Goal: Task Accomplishment & Management: Use online tool/utility

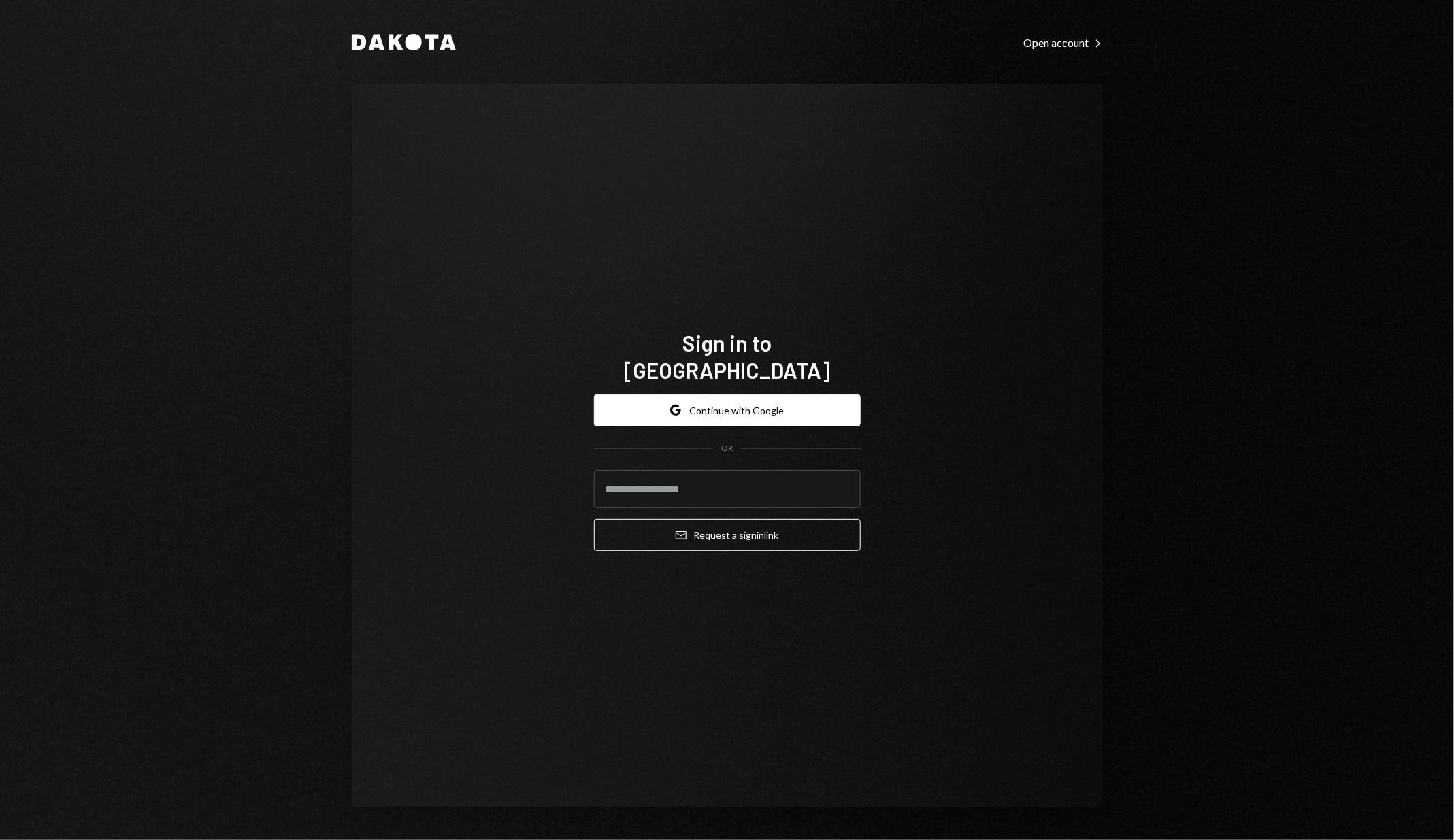
type input "**********"
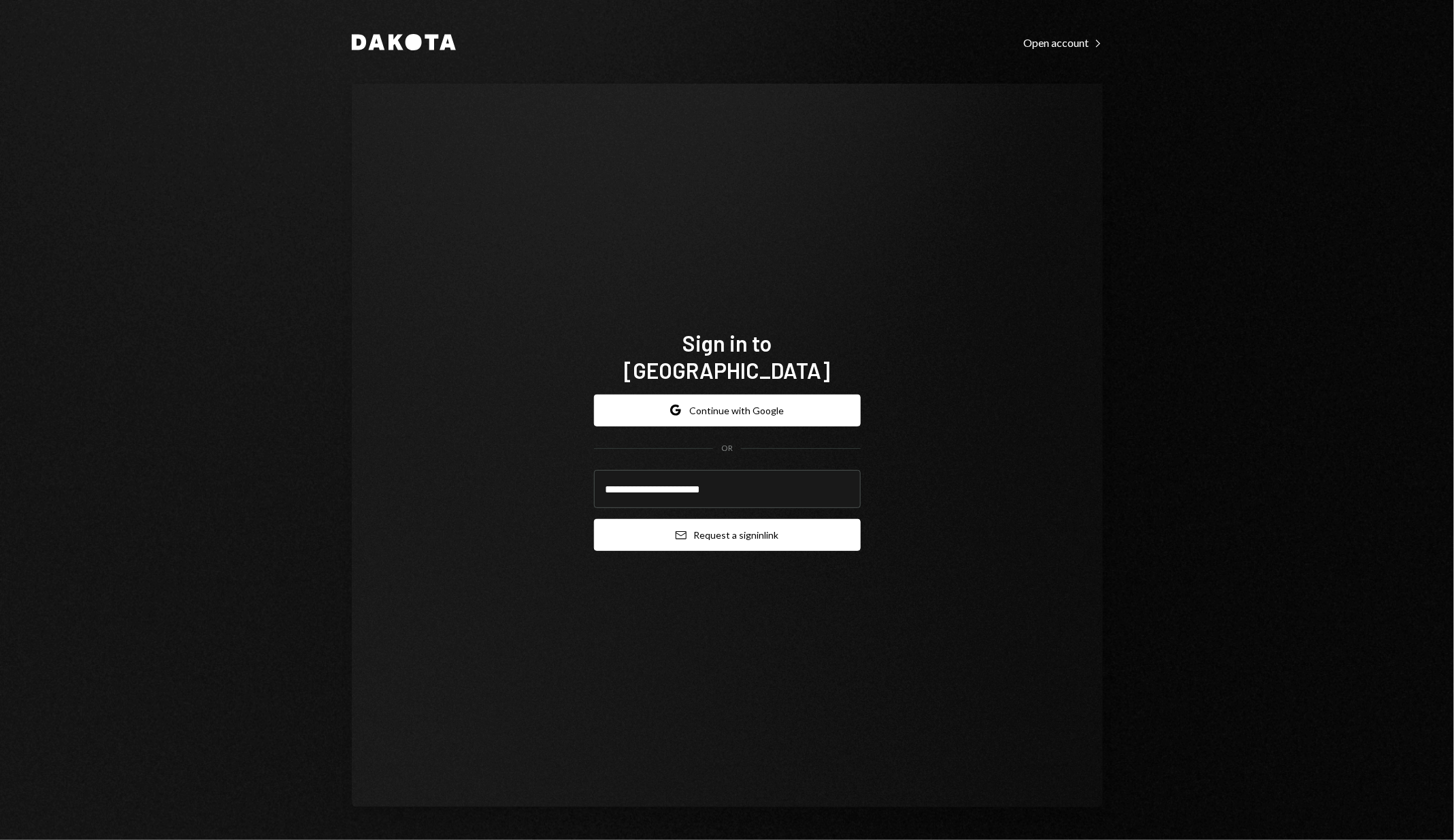
click at [701, 532] on button "Email Request a sign in link" at bounding box center [727, 535] width 267 height 32
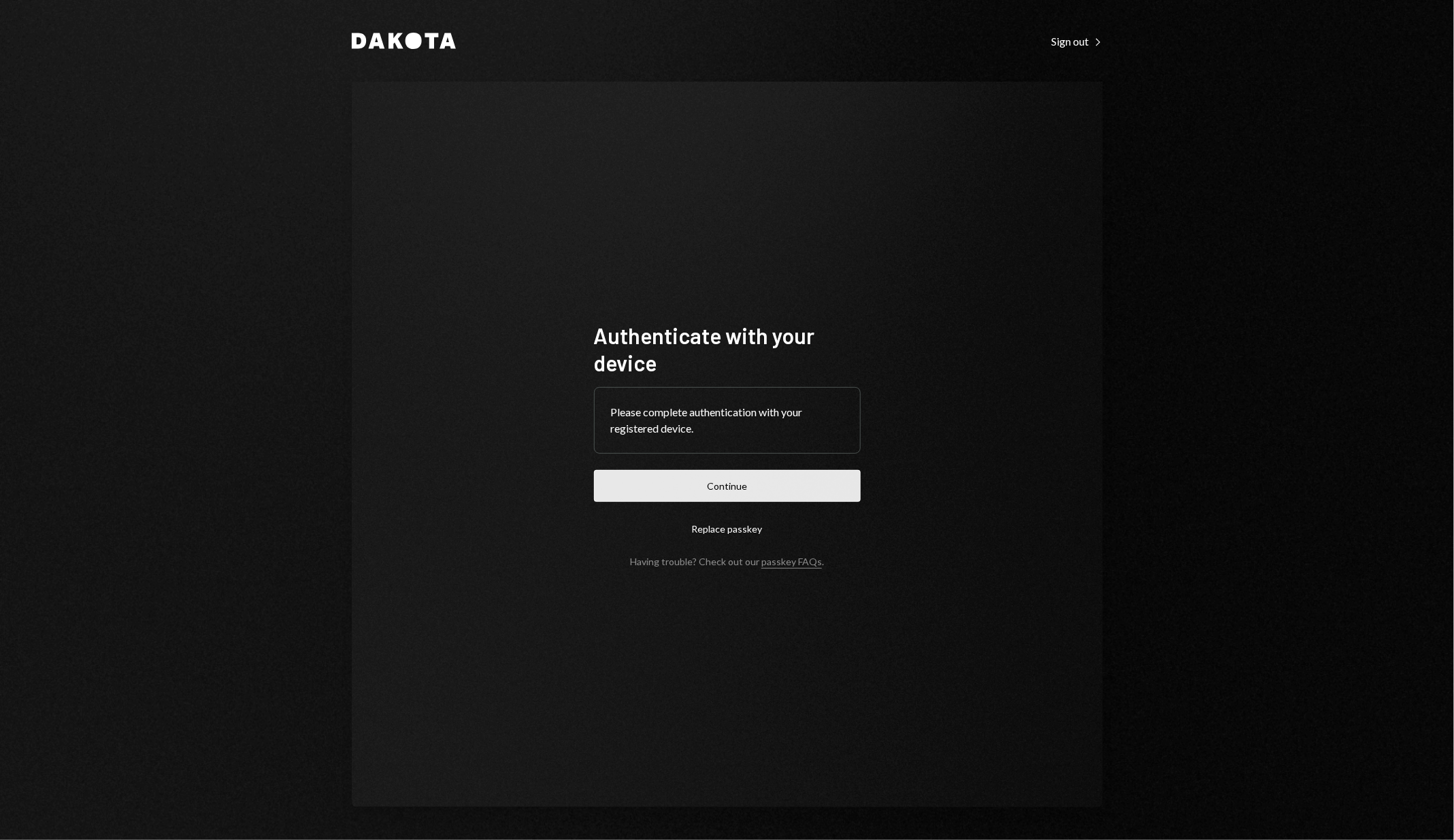
click at [709, 488] on button "Continue" at bounding box center [727, 486] width 267 height 32
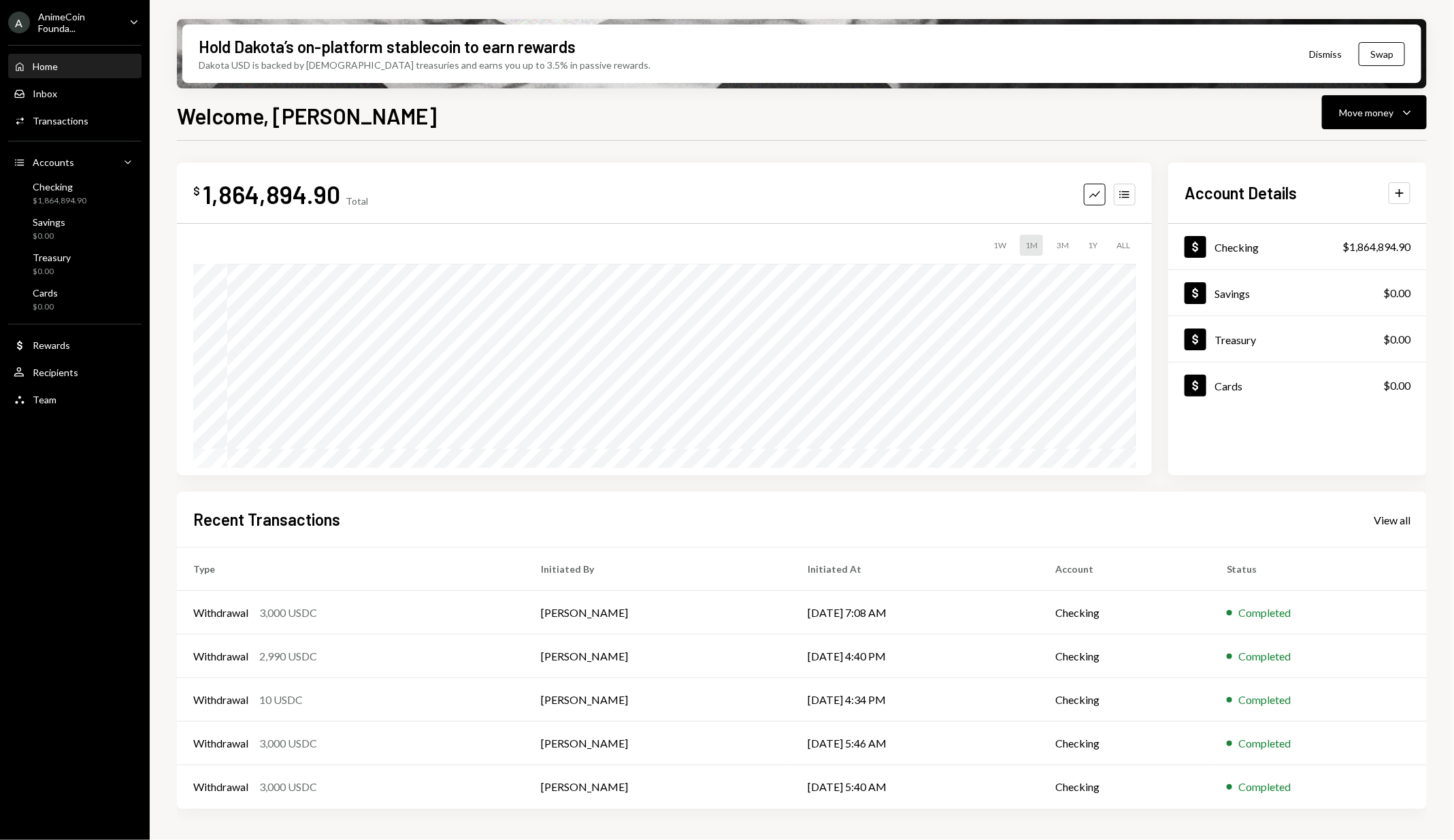
click at [267, 198] on div "1,864,894.90" at bounding box center [271, 194] width 137 height 31
click at [209, 197] on div "1,864,894.90" at bounding box center [271, 194] width 137 height 31
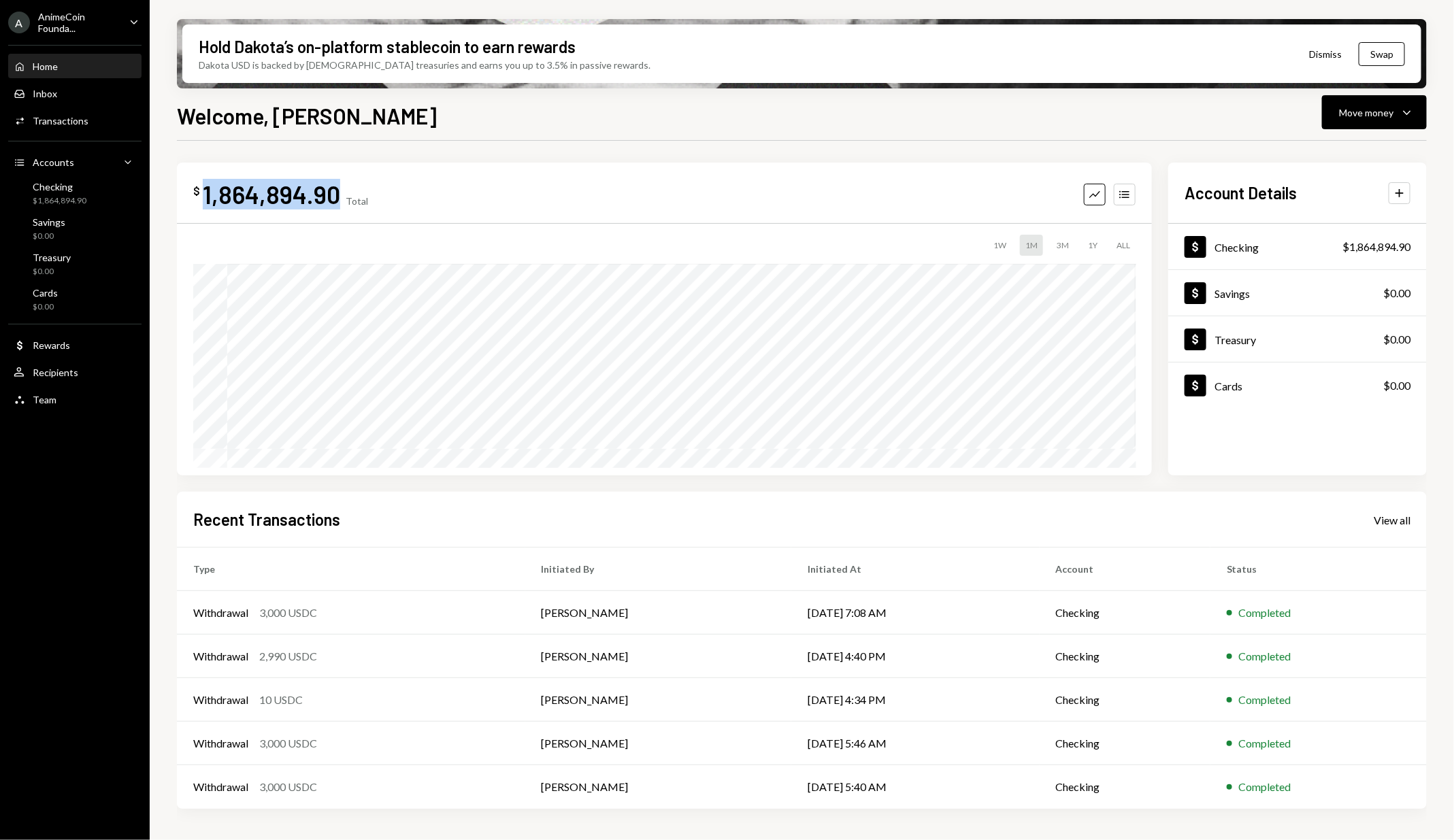
click at [209, 197] on div "1,864,894.90" at bounding box center [271, 194] width 137 height 31
click at [356, 192] on div "$ 1,864,894.90 Total" at bounding box center [281, 194] width 175 height 31
click at [356, 199] on div "Total" at bounding box center [356, 201] width 22 height 11
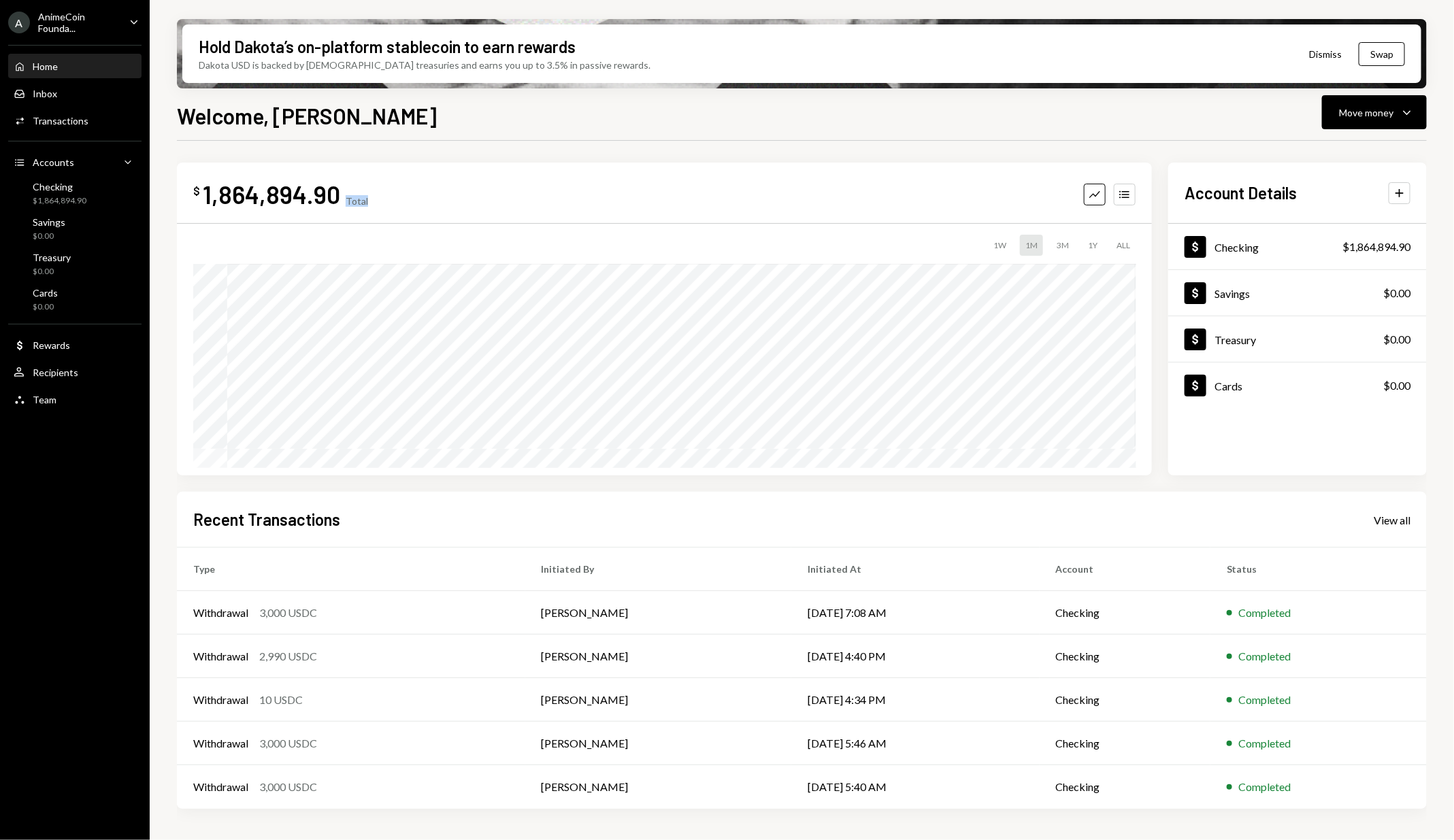
click at [356, 199] on div "Total" at bounding box center [356, 201] width 22 height 11
click at [396, 195] on div "$ 1,864,894.90 Total Graph Accounts" at bounding box center [665, 194] width 943 height 31
click at [284, 195] on div "1,864,894.90" at bounding box center [271, 194] width 137 height 31
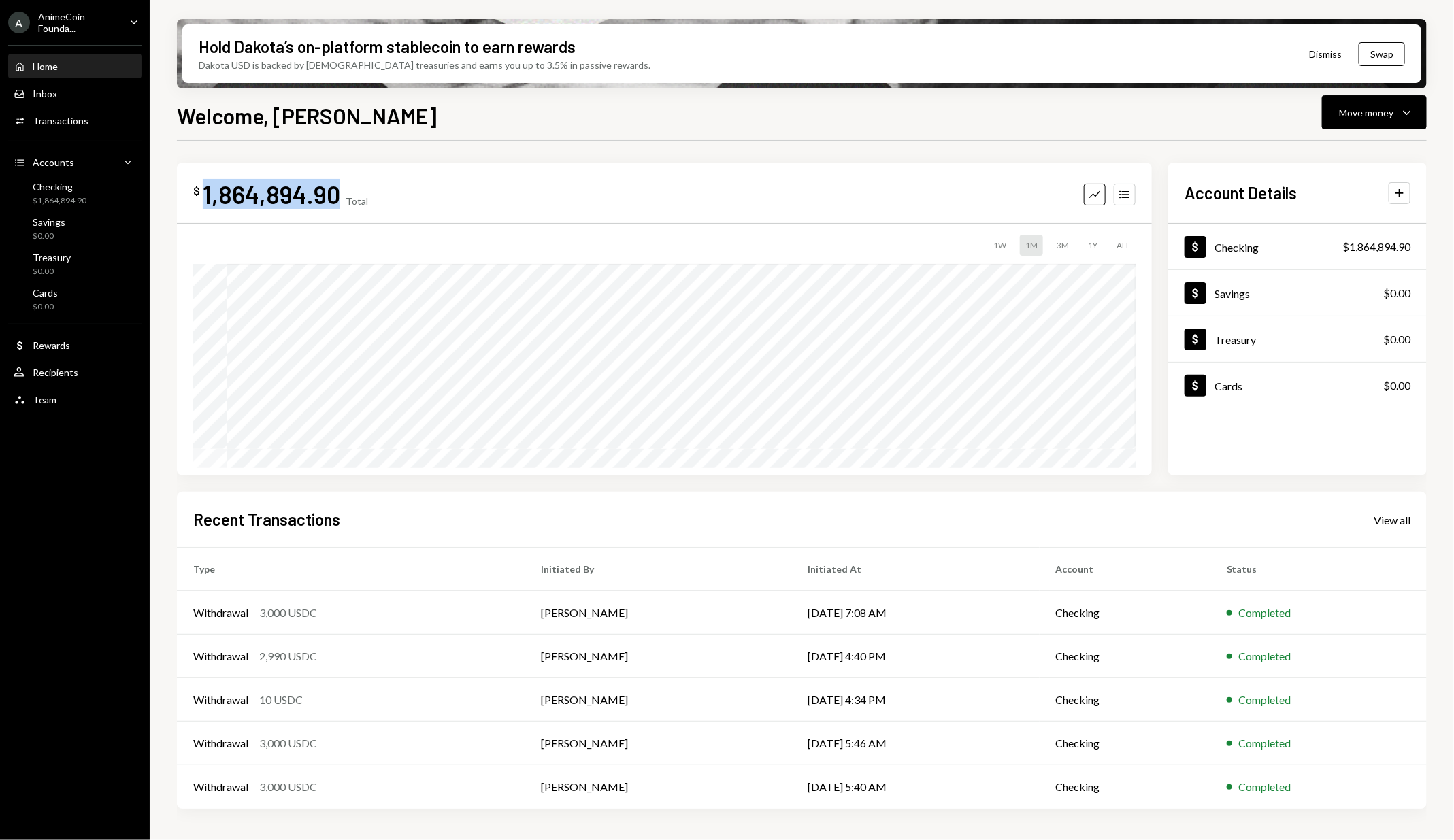
click at [284, 195] on div "1,864,894.90" at bounding box center [271, 194] width 137 height 31
click at [362, 197] on div "Total" at bounding box center [356, 201] width 22 height 11
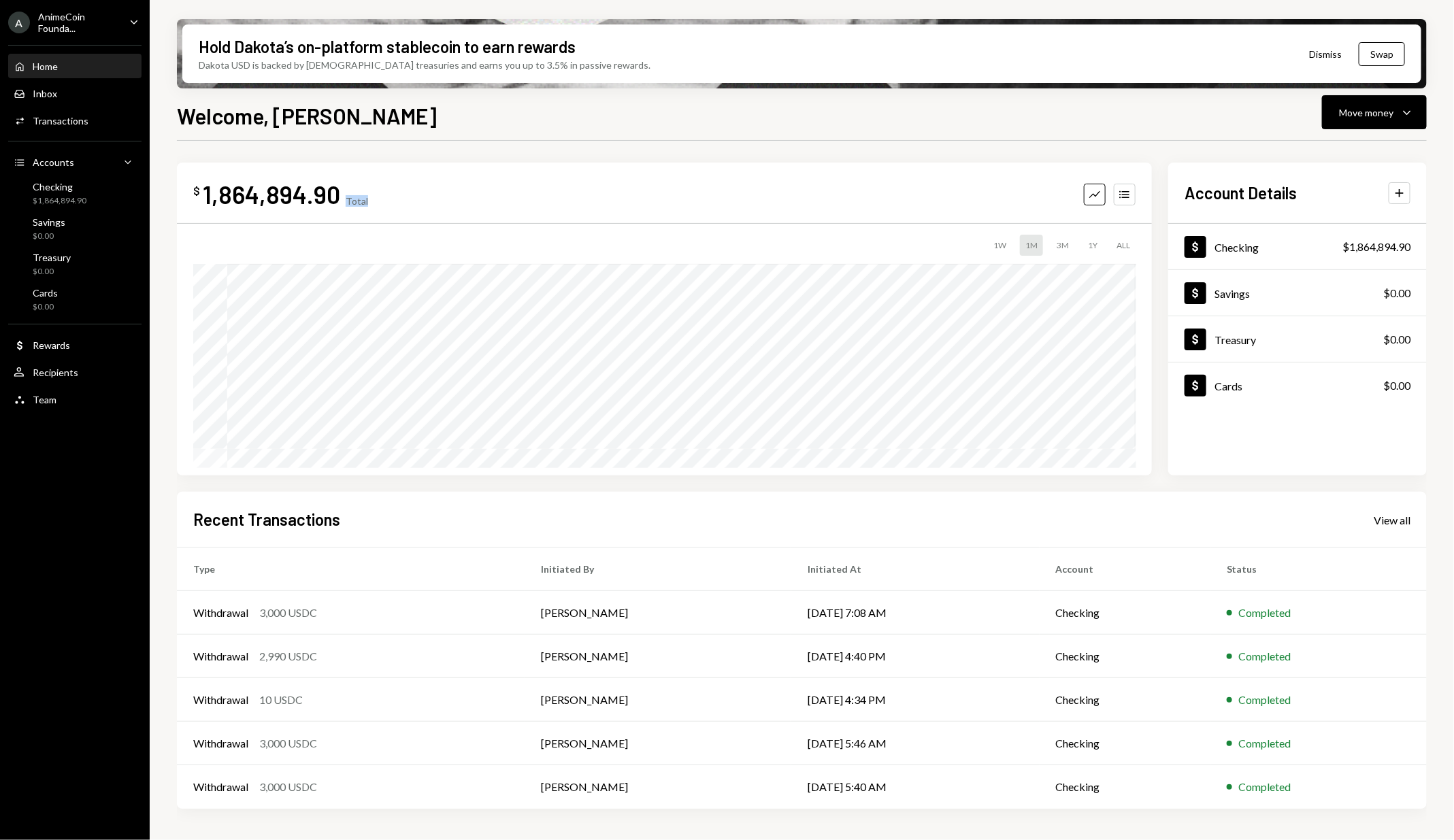
click at [397, 198] on div "$ 1,864,894.90 Total Graph Accounts" at bounding box center [665, 194] width 943 height 31
